Goal: Navigation & Orientation: Go to known website

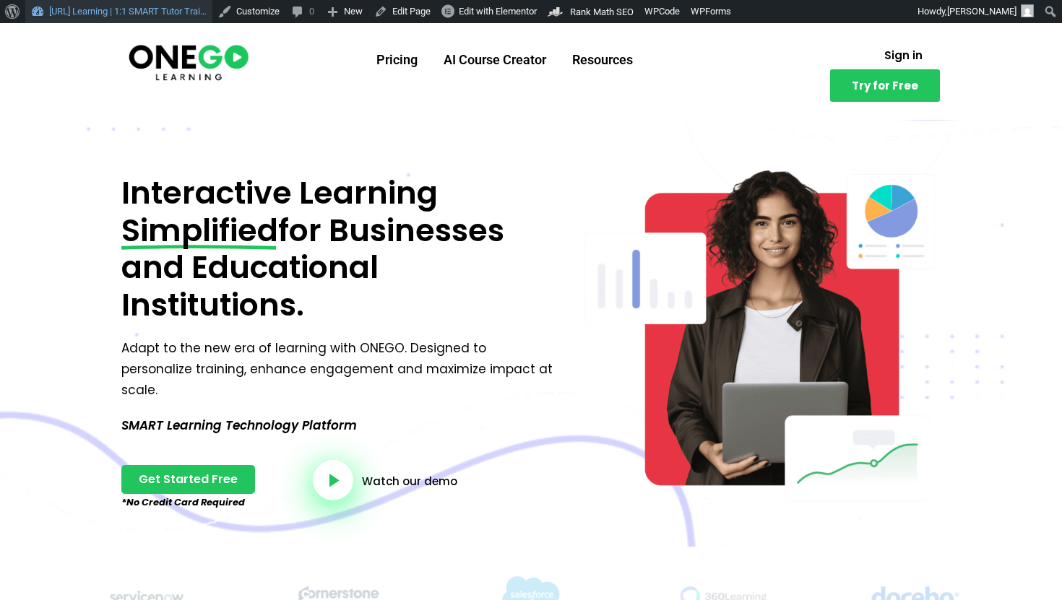
click at [82, 13] on link "[URL] Learning | 1:1 SMART Tutor Trai…" at bounding box center [118, 11] width 187 height 23
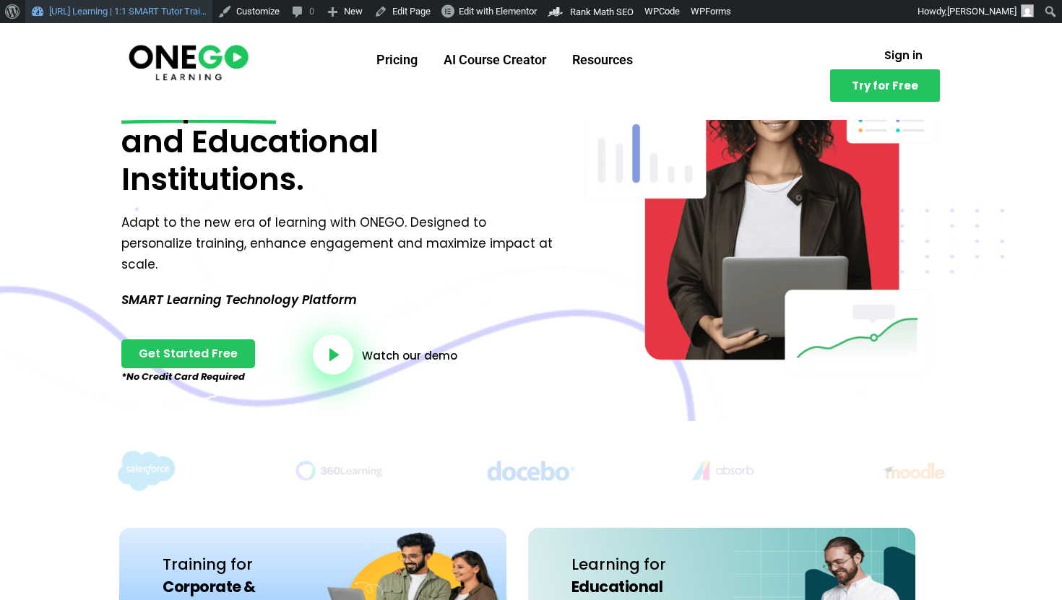
scroll to position [246, 0]
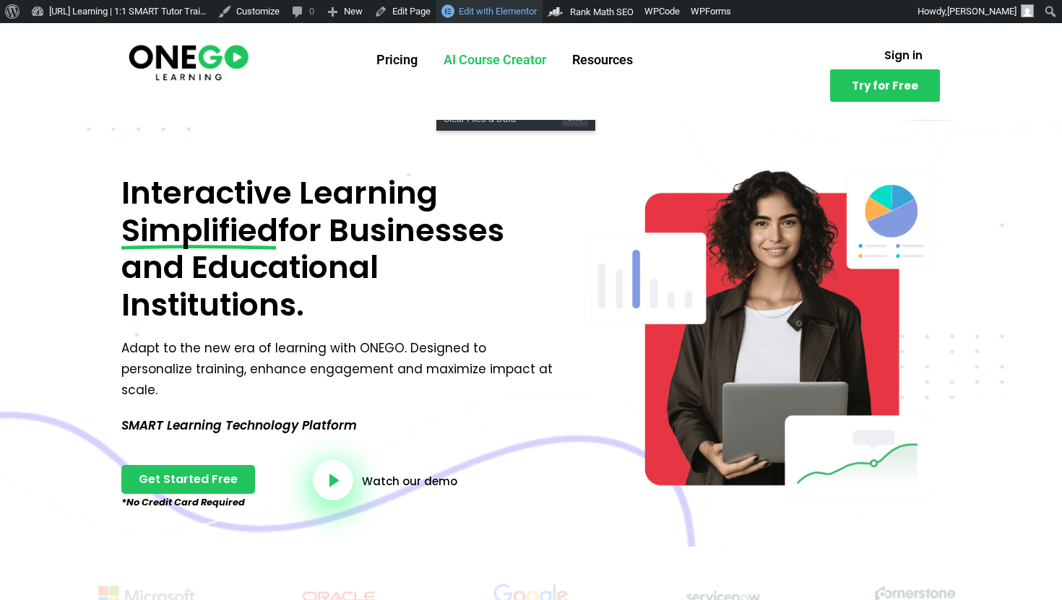
click at [496, 41] on link "AI Course Creator" at bounding box center [494, 60] width 129 height 38
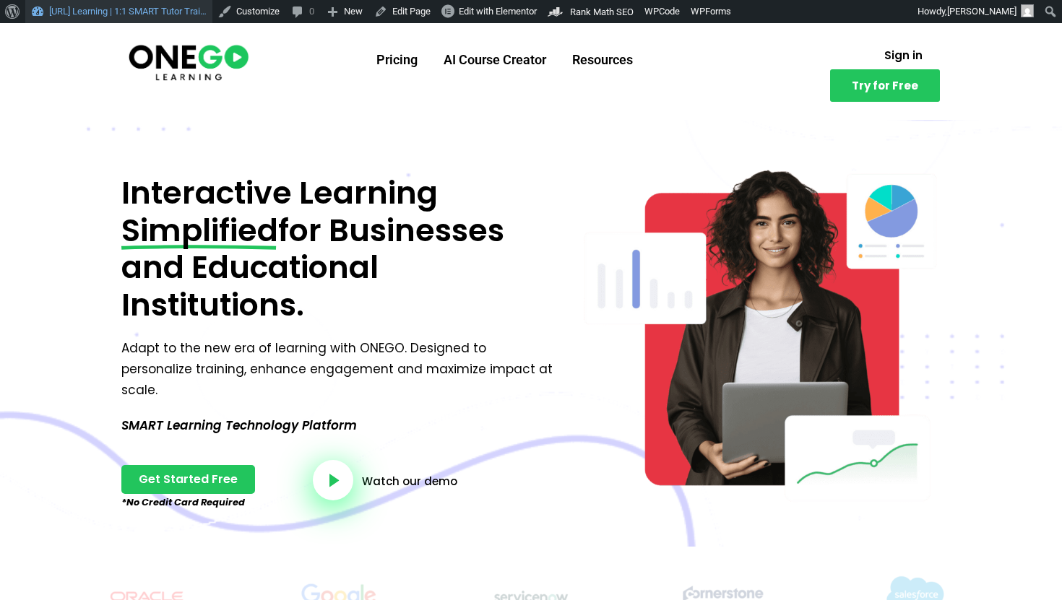
click at [108, 14] on link "[URL] Learning | 1:1 SMART Tutor Trai…" at bounding box center [118, 11] width 187 height 23
